Goal: Transaction & Acquisition: Purchase product/service

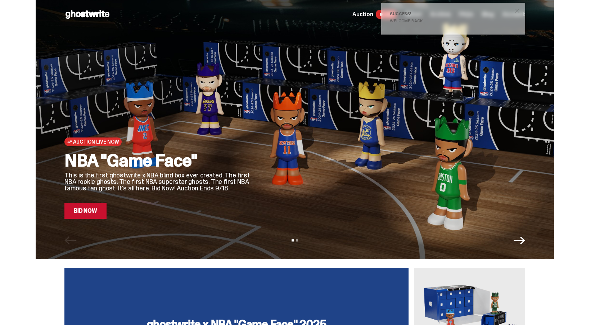
click at [521, 12] on span "close" at bounding box center [517, 10] width 7 height 7
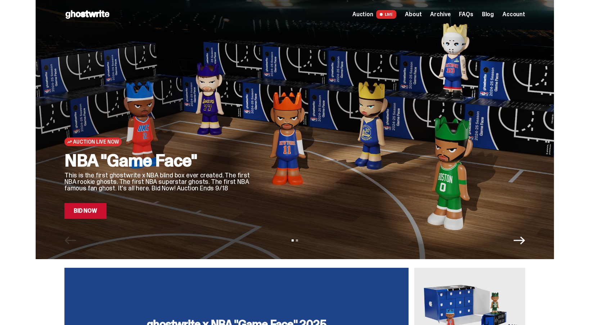
click at [75, 220] on div "Auction Live Now NBA "Game Face" This is the first ghostwrite x NBA blind box e…" at bounding box center [295, 129] width 519 height 259
click at [81, 218] on link "Bid Now" at bounding box center [85, 211] width 42 height 16
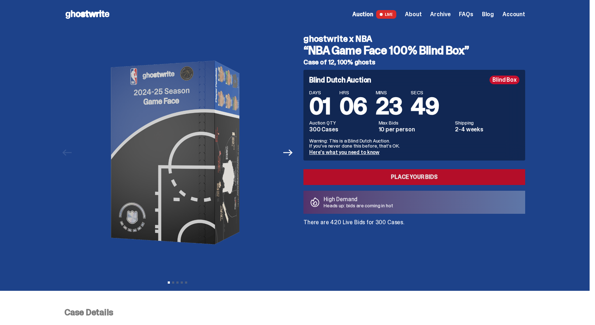
click at [395, 180] on link "Place your Bids" at bounding box center [415, 177] width 222 height 16
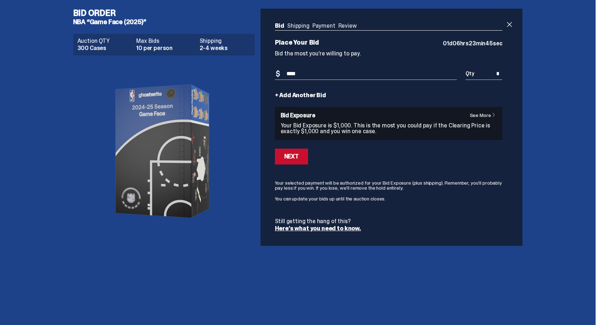
type input "****"
click at [298, 155] on button "Next" at bounding box center [291, 157] width 33 height 16
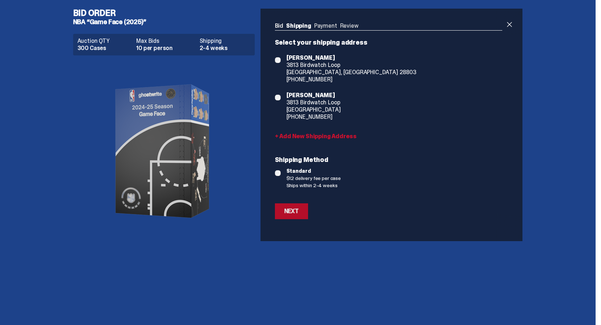
click at [297, 211] on div "Next" at bounding box center [291, 212] width 14 height 6
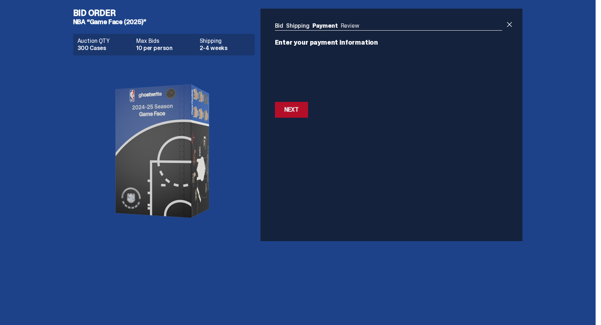
click at [300, 103] on button "Next Next" at bounding box center [291, 110] width 33 height 16
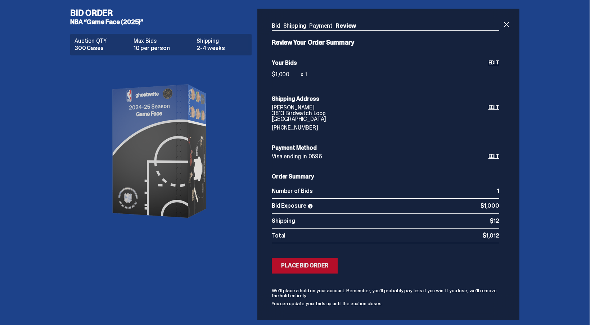
click at [332, 270] on button "Submitting Bids Place Bid Order" at bounding box center [305, 266] width 66 height 16
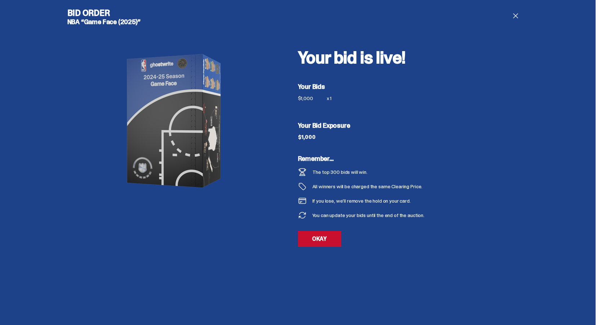
drag, startPoint x: 83, startPoint y: 168, endPoint x: 88, endPoint y: 168, distance: 4.3
click at [83, 168] on div at bounding box center [175, 121] width 216 height 180
